Goal: Book appointment/travel/reservation

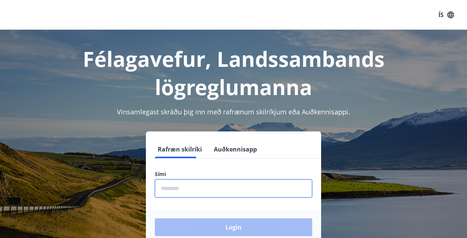
click at [173, 165] on form "Rafræn skilríki Auðkennisapp Sími ​ Login" at bounding box center [233, 192] width 175 height 105
type input "********"
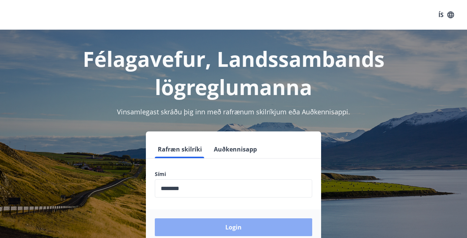
click at [225, 229] on button "Login" at bounding box center [233, 227] width 157 height 18
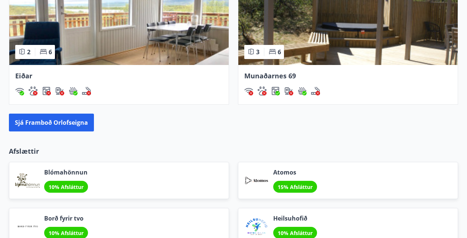
scroll to position [867, 0]
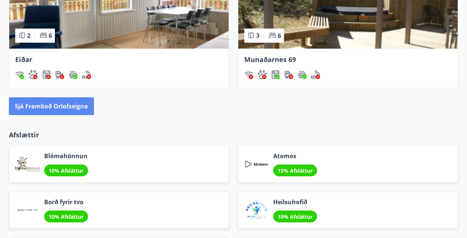
click at [48, 110] on button "Sjá framboð orlofseigna" at bounding box center [51, 106] width 85 height 18
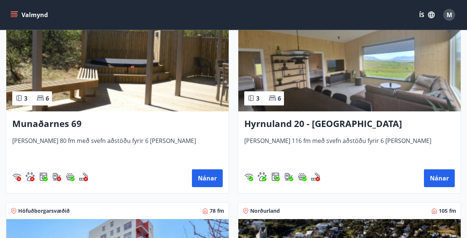
scroll to position [557, 0]
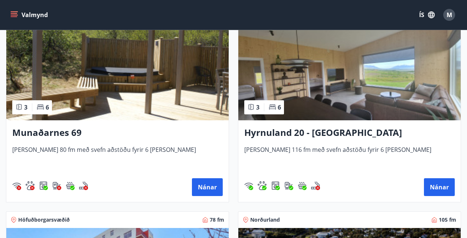
click at [302, 134] on h3 "Hyrnuland 20 - [GEOGRAPHIC_DATA]" at bounding box center [349, 132] width 211 height 13
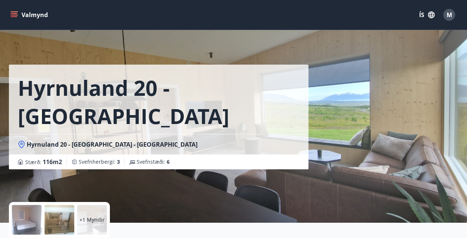
click at [14, 14] on icon "menu" at bounding box center [13, 14] width 7 height 7
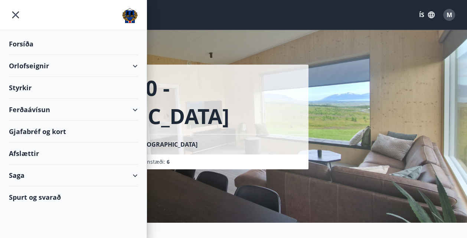
click at [20, 59] on div "Orlofseignir" at bounding box center [73, 66] width 129 height 22
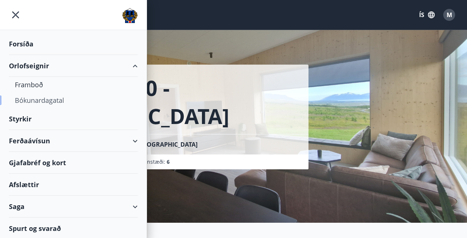
click at [37, 100] on div "Bókunardagatal" at bounding box center [73, 100] width 117 height 16
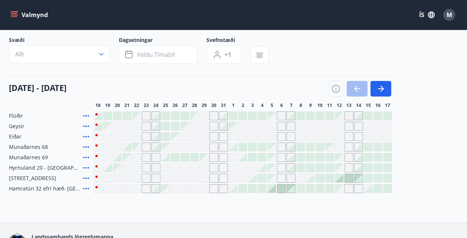
scroll to position [62, 0]
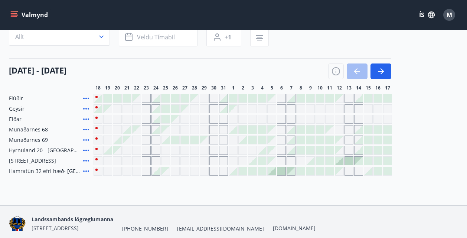
click at [271, 171] on div at bounding box center [272, 171] width 8 height 8
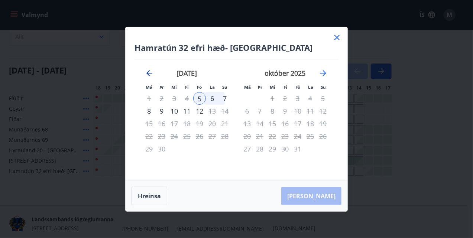
click at [149, 74] on icon "Move backward to switch to the previous month." at bounding box center [149, 73] width 9 height 9
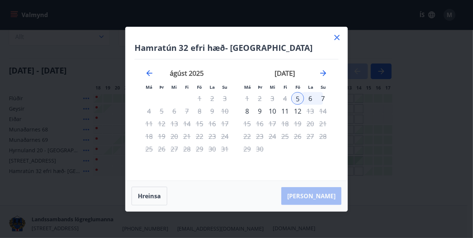
click at [338, 37] on icon at bounding box center [336, 37] width 5 height 5
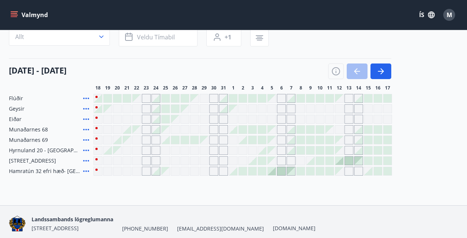
click at [128, 152] on div "Gráir dagar eru ekki bókanlegir" at bounding box center [127, 150] width 9 height 9
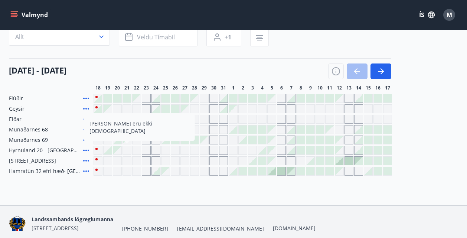
click at [266, 151] on div at bounding box center [262, 150] width 8 height 8
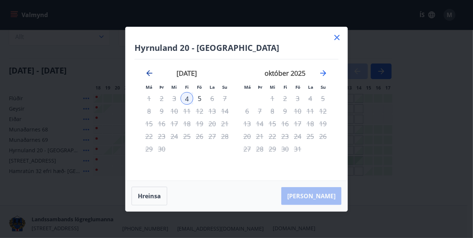
click at [149, 71] on icon "Move backward to switch to the previous month." at bounding box center [149, 73] width 9 height 9
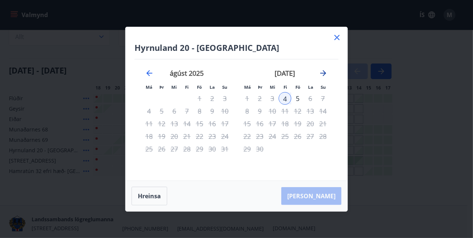
click at [325, 72] on icon "Move forward to switch to the next month." at bounding box center [323, 73] width 6 height 6
click at [322, 70] on icon "Move forward to switch to the next month." at bounding box center [323, 73] width 9 height 9
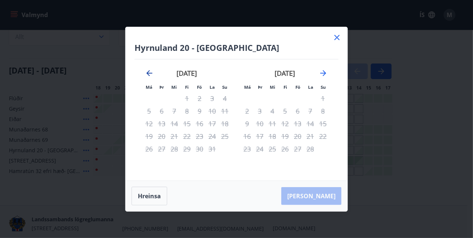
click at [147, 74] on icon "Move backward to switch to the previous month." at bounding box center [149, 73] width 9 height 9
click at [337, 39] on icon at bounding box center [336, 37] width 9 height 9
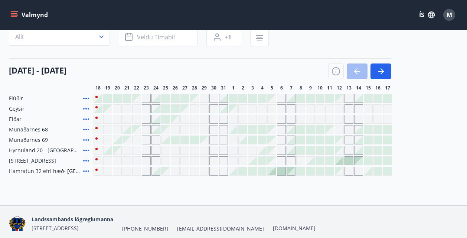
click at [87, 98] on icon at bounding box center [86, 98] width 9 height 9
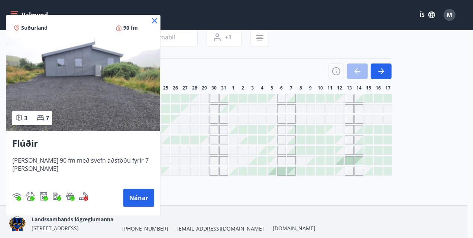
click at [152, 20] on icon at bounding box center [154, 20] width 9 height 9
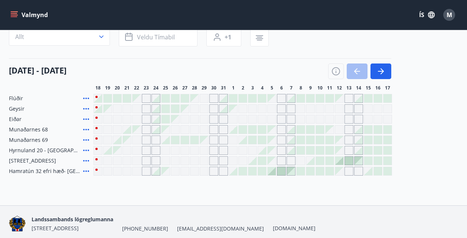
click at [106, 96] on div at bounding box center [108, 98] width 8 height 8
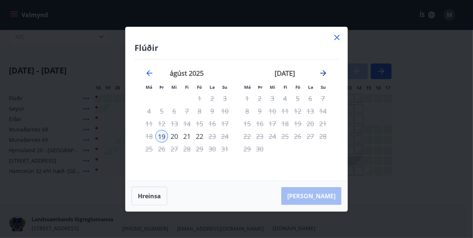
click at [320, 72] on icon "Move forward to switch to the next month." at bounding box center [323, 73] width 9 height 9
click at [334, 40] on icon at bounding box center [336, 37] width 5 height 5
